Goal: Find contact information: Find contact information

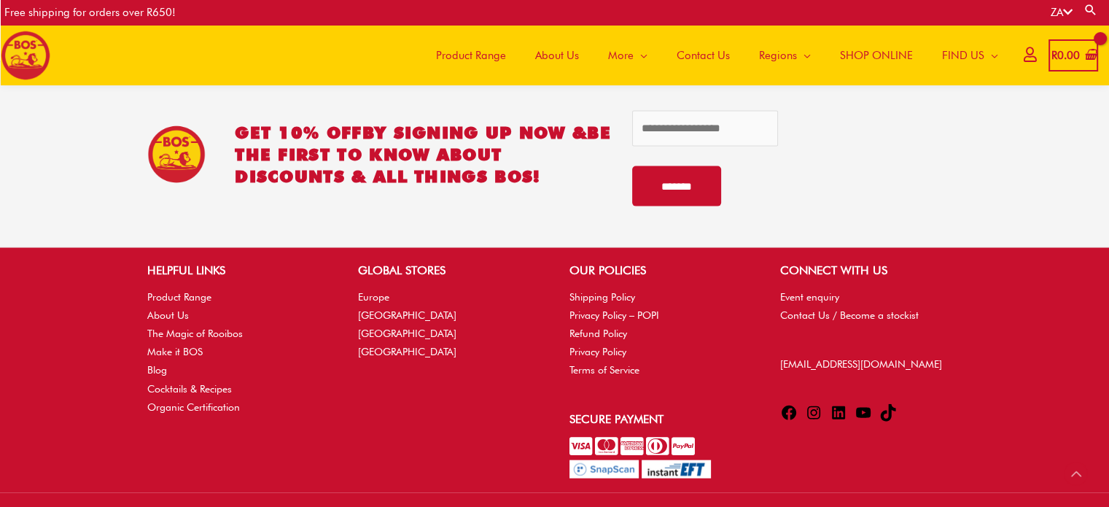
scroll to position [3182, 0]
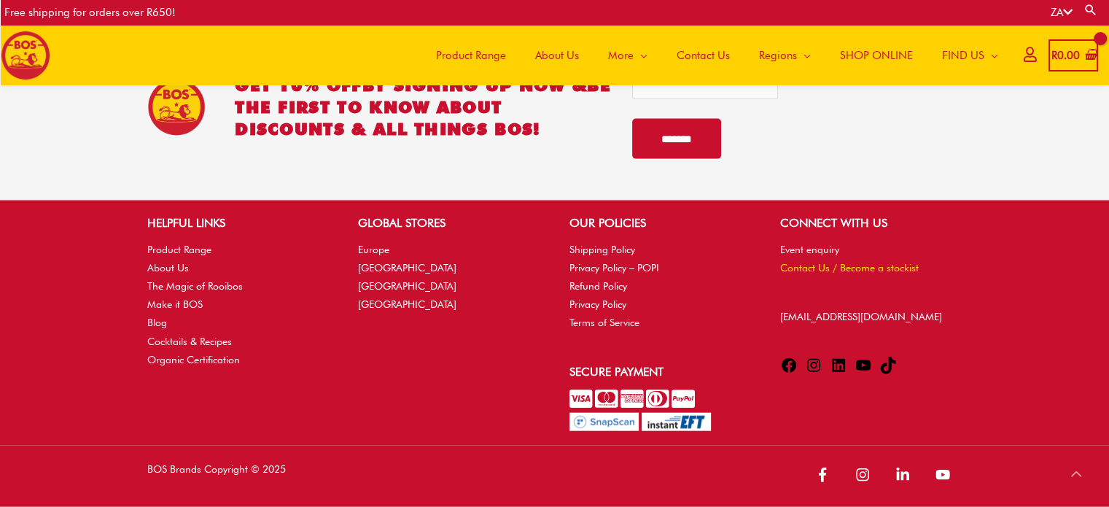
click at [799, 268] on link "Contact Us / Become a stockist" at bounding box center [849, 268] width 139 height 12
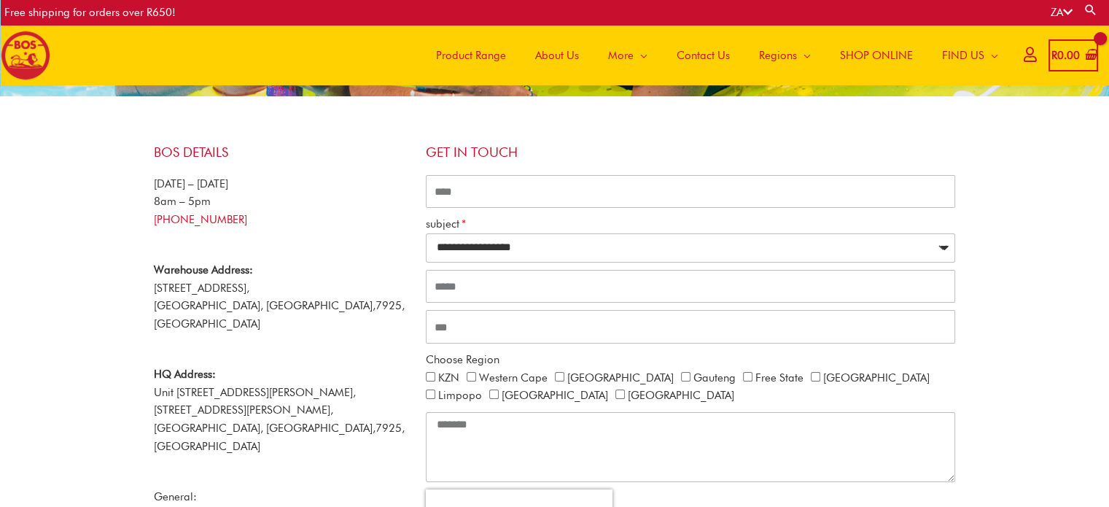
scroll to position [204, 0]
